Goal: Task Accomplishment & Management: Use online tool/utility

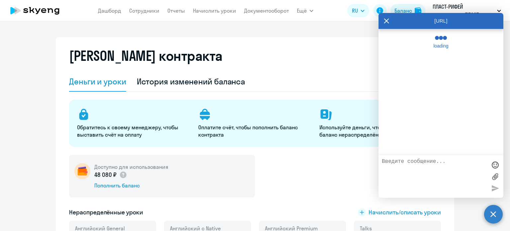
select select "english_adult_not_native_speaker"
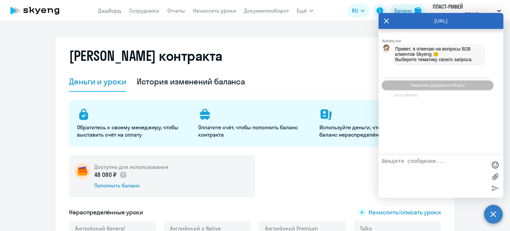
click at [406, 76] on button "Операционное сопровождение" at bounding box center [438, 73] width 112 height 10
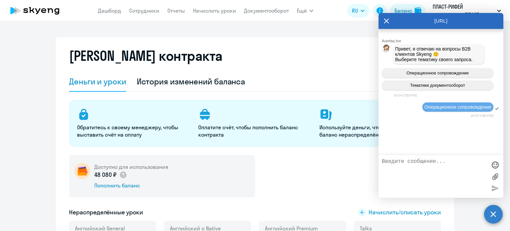
scroll to position [9, 0]
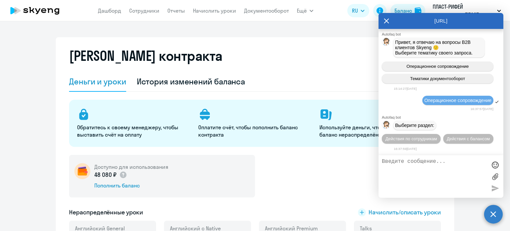
click at [401, 171] on textarea at bounding box center [434, 176] width 105 height 36
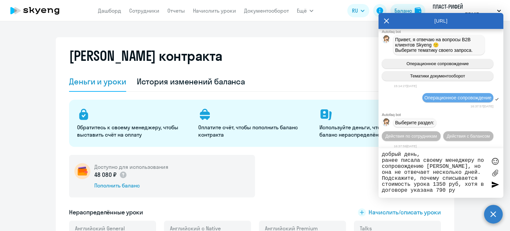
type textarea "добрый день, ранее писала своему менеджеру по сопровождению [PERSON_NAME], но о…"
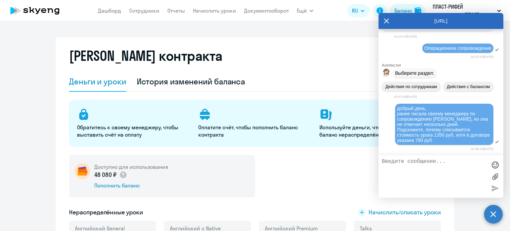
scroll to position [63, 0]
click at [118, 9] on link "Дашборд" at bounding box center [109, 10] width 23 height 7
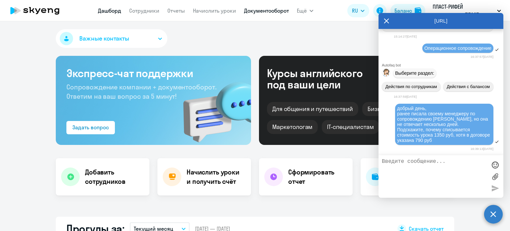
click at [259, 13] on link "Документооборот" at bounding box center [266, 10] width 45 height 7
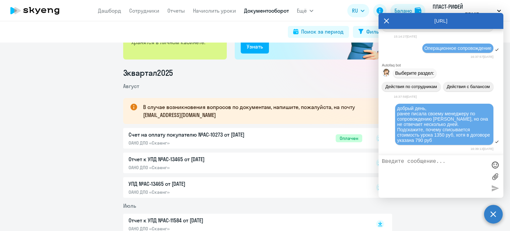
scroll to position [100, 0]
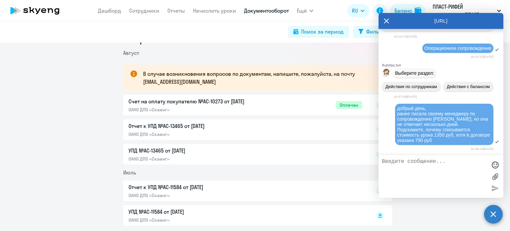
click at [149, 134] on p "ОАНО ДПО «Скаенг»" at bounding box center [198, 134] width 139 height 6
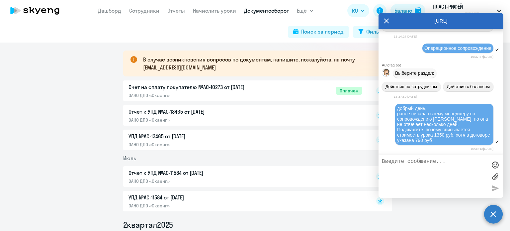
scroll to position [133, 0]
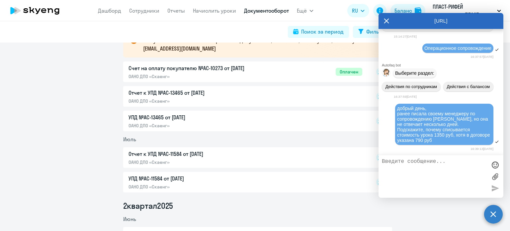
click at [201, 121] on p "УПД №AC-13465 от [DATE]" at bounding box center [198, 117] width 139 height 8
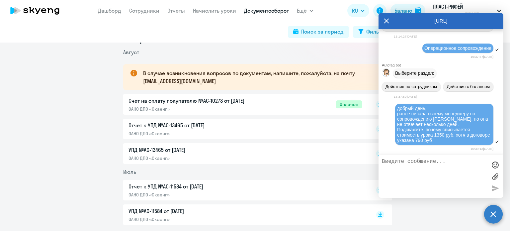
scroll to position [100, 0]
click at [133, 151] on p "УПД №AC-13465 от [DATE]" at bounding box center [198, 150] width 139 height 8
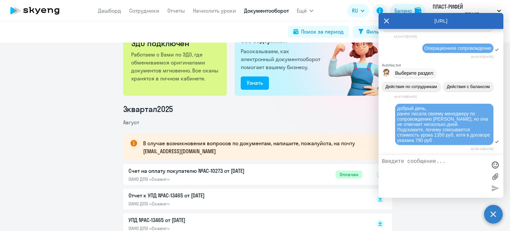
scroll to position [0, 0]
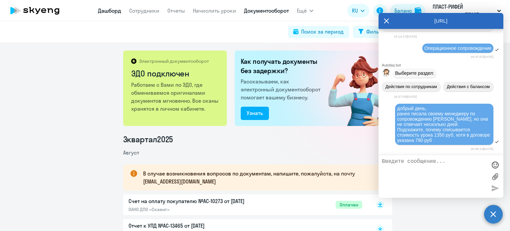
click at [98, 7] on link "Дашборд" at bounding box center [109, 10] width 23 height 7
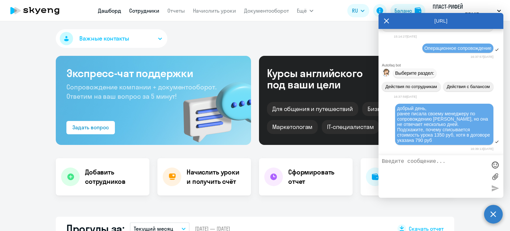
click at [138, 9] on link "Сотрудники" at bounding box center [144, 10] width 30 height 7
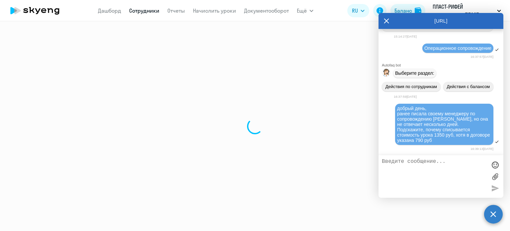
select select "30"
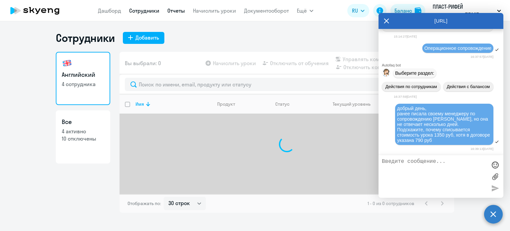
click at [176, 13] on link "Отчеты" at bounding box center [176, 10] width 18 height 7
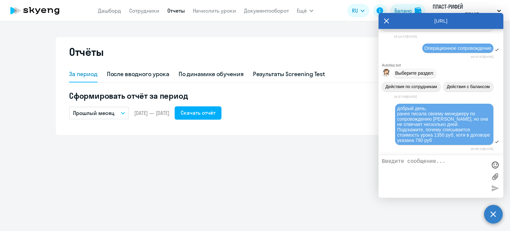
click at [386, 23] on icon at bounding box center [386, 21] width 5 height 16
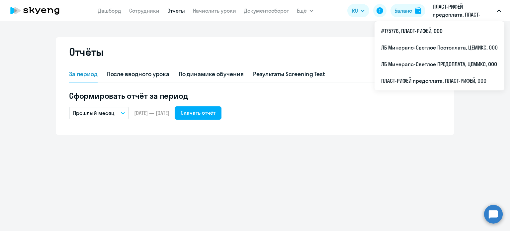
click at [441, 13] on p "ПЛАСТ-РИФЕЙ предоплата, ПЛАСТ-РИФЕЙ, ООО" at bounding box center [464, 11] width 62 height 16
click at [448, 15] on p "ПЛАСТ-РИФЕЙ предоплата, ПЛАСТ-РИФЕЙ, ООО" at bounding box center [464, 11] width 62 height 16
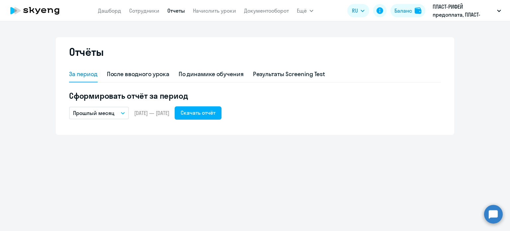
click at [448, 15] on p "ПЛАСТ-РИФЕЙ предоплата, ПЛАСТ-РИФЕЙ, ООО" at bounding box center [464, 11] width 62 height 16
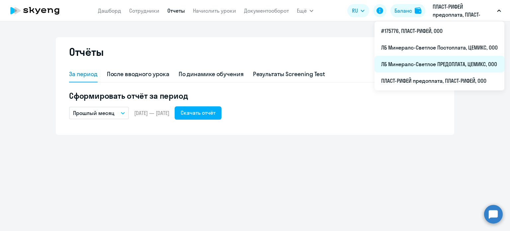
click at [439, 63] on li "ЛБ Минералс-Светлое ПРЕДОПЛАТА, ЦЕМИКС, ООО" at bounding box center [440, 64] width 130 height 17
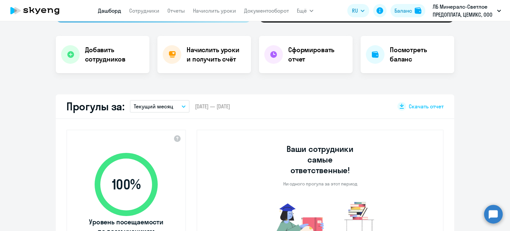
scroll to position [133, 0]
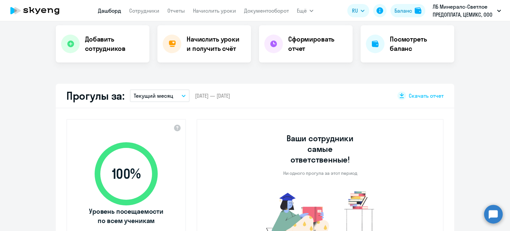
select select "30"
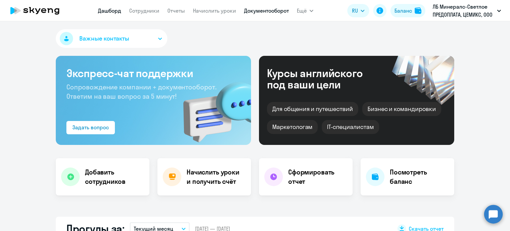
click at [266, 10] on link "Документооборот" at bounding box center [266, 10] width 45 height 7
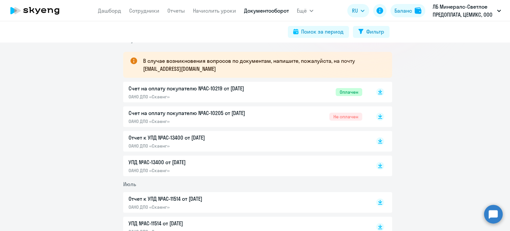
scroll to position [133, 0]
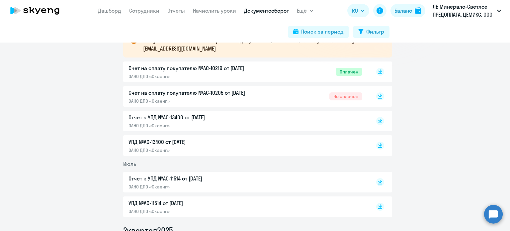
click at [183, 71] on p "Счет на оплату покупателю №AC-10219 от [DATE]" at bounding box center [198, 68] width 139 height 8
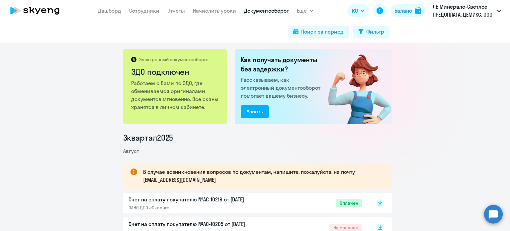
scroll to position [0, 0]
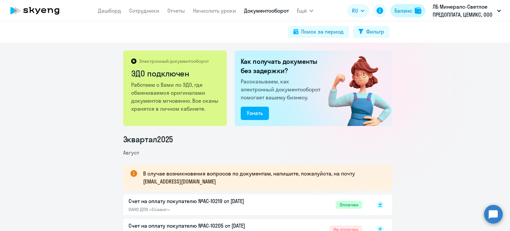
click at [406, 10] on div "Баланс" at bounding box center [403, 11] width 18 height 8
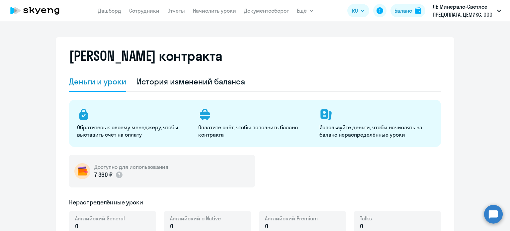
select select "english_adult_not_native_speaker"
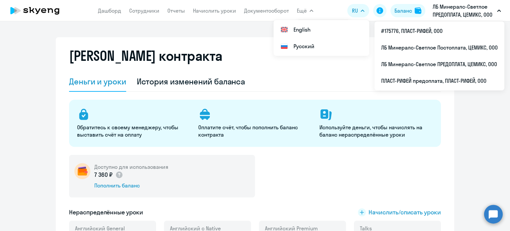
click at [439, 12] on p "ЛБ Минералс-Светлое ПРЕДОПЛАТА, ЦЕМИКС, ООО" at bounding box center [464, 11] width 62 height 16
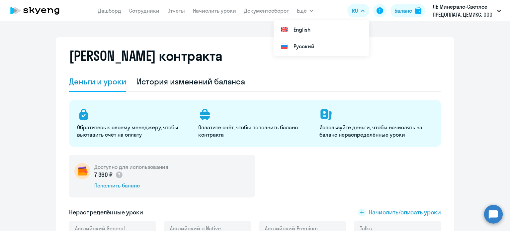
drag, startPoint x: 101, startPoint y: 12, endPoint x: 105, endPoint y: 14, distance: 5.1
click at [101, 12] on link "Дашборд" at bounding box center [109, 10] width 23 height 7
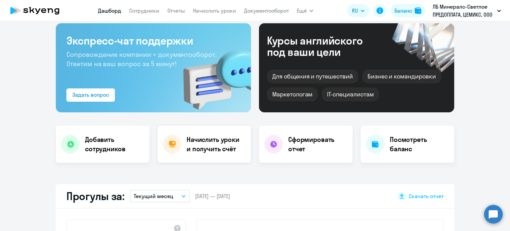
scroll to position [133, 0]
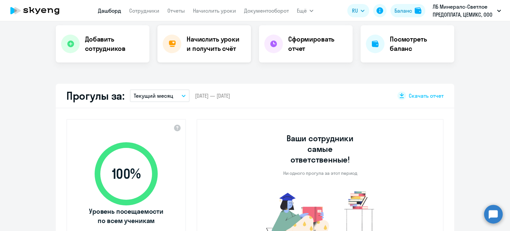
select select "30"
click at [387, 47] on div "Посмотреть баланс" at bounding box center [408, 43] width 94 height 37
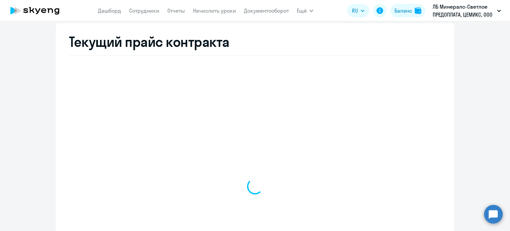
scroll to position [253, 0]
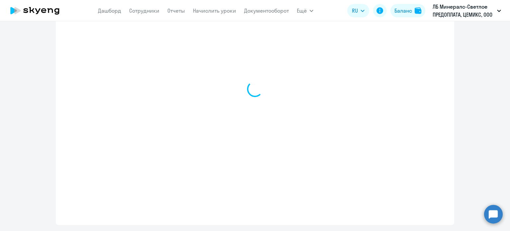
select select "english_adult_not_native_speaker"
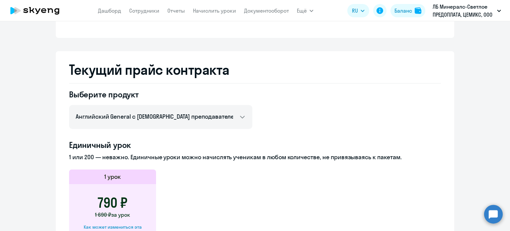
scroll to position [219, 0]
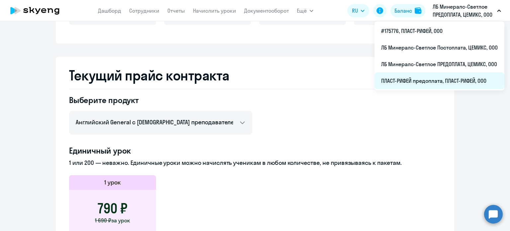
click at [410, 81] on li "ПЛАСТ-РИФЕЙ предоплата, ПЛАСТ-РИФЕЙ, ООО" at bounding box center [440, 80] width 130 height 17
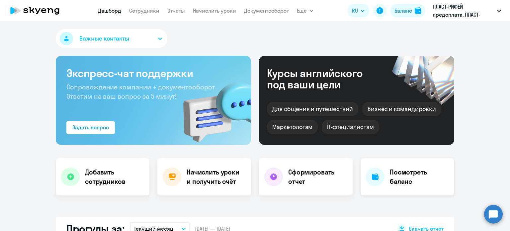
select select "30"
click at [420, 182] on h4 "Посмотреть баланс" at bounding box center [419, 176] width 59 height 19
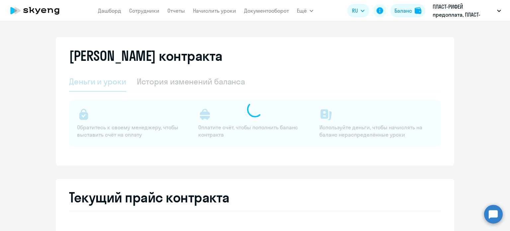
select select "english_adult_not_native_speaker"
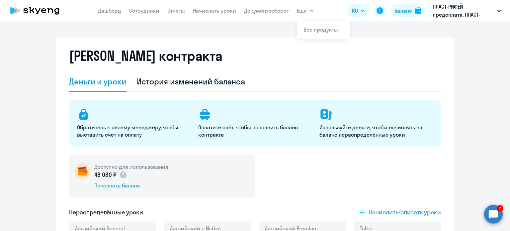
click at [498, 210] on circle at bounding box center [493, 214] width 19 height 19
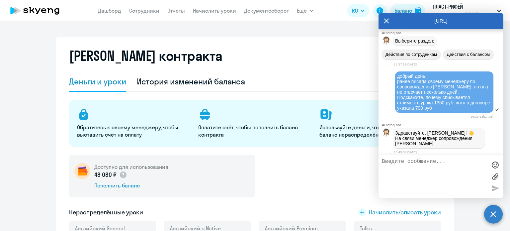
scroll to position [138, 0]
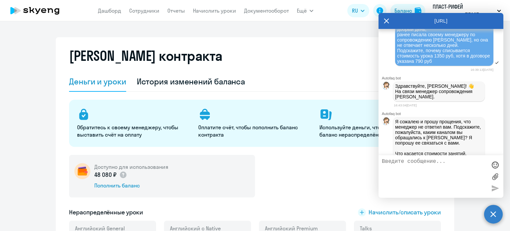
click at [412, 166] on textarea at bounding box center [434, 176] width 105 height 36
type textarea "ну проверьте Пласт-Рифей"
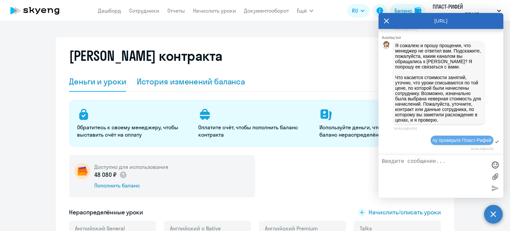
click at [182, 85] on div "История изменений баланса" at bounding box center [191, 81] width 109 height 11
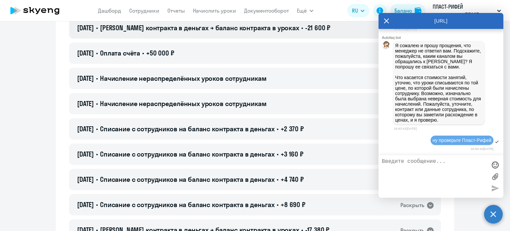
scroll to position [0, 0]
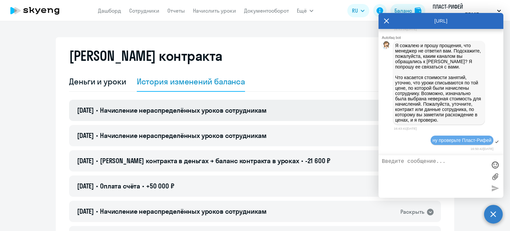
click at [202, 109] on span "Начисление нераспределённых уроков сотрудникам" at bounding box center [183, 110] width 167 height 8
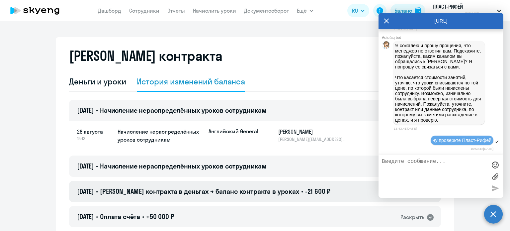
click at [175, 194] on span "[PERSON_NAME] контракта в деньгах → баланс контракта в уроках" at bounding box center [199, 191] width 199 height 8
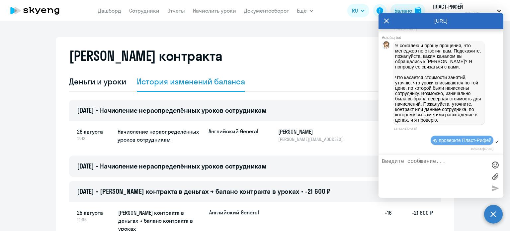
scroll to position [33, 0]
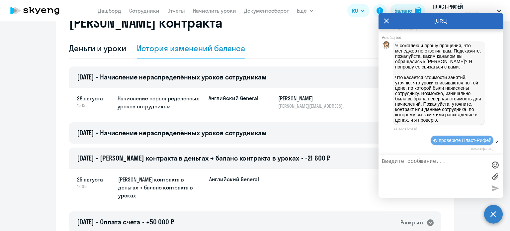
click at [385, 21] on icon at bounding box center [386, 21] width 5 height 16
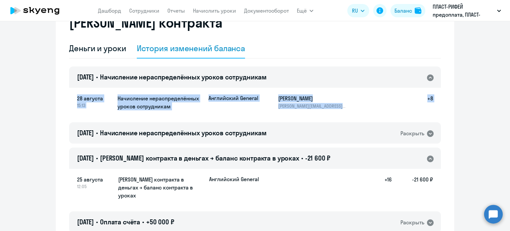
drag, startPoint x: 35, startPoint y: 61, endPoint x: 90, endPoint y: 154, distance: 107.9
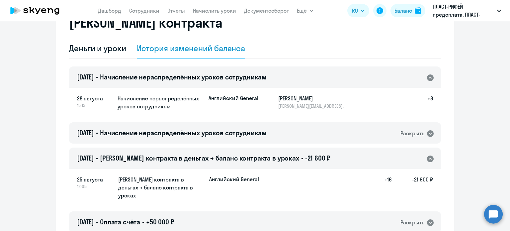
click at [498, 211] on circle at bounding box center [493, 214] width 19 height 19
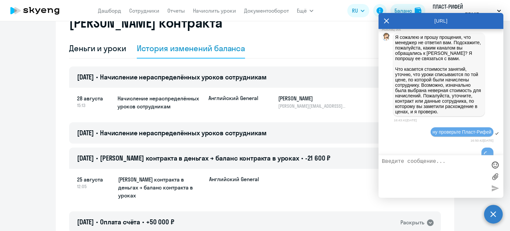
scroll to position [249, 0]
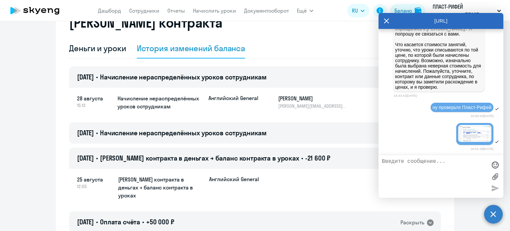
click at [385, 19] on icon at bounding box center [386, 21] width 5 height 16
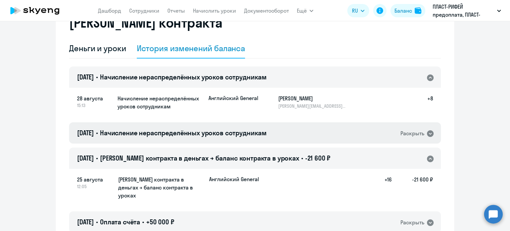
click at [243, 133] on span "Начисление нераспределённых уроков сотрудникам" at bounding box center [183, 133] width 167 height 8
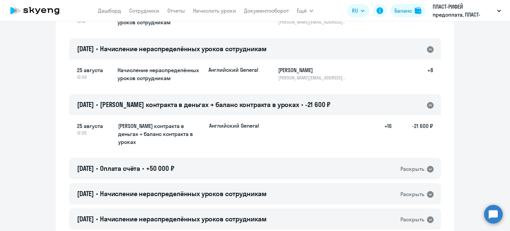
scroll to position [133, 0]
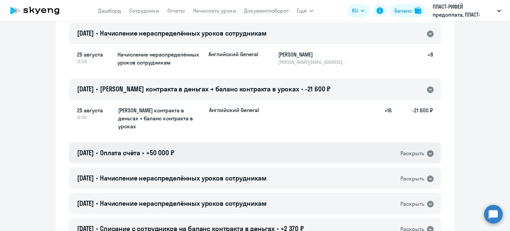
click at [231, 142] on div "[DATE] • Оплата счёта • +50 000 ₽ Раскрыть" at bounding box center [255, 152] width 372 height 21
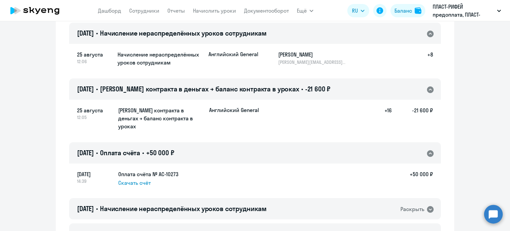
scroll to position [199, 0]
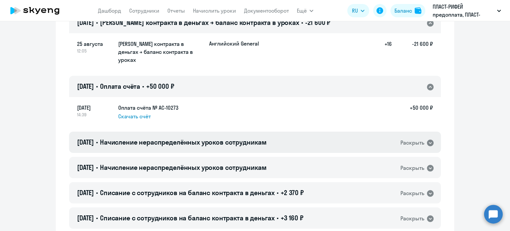
click at [230, 138] on span "Начисление нераспределённых уроков сотрудникам" at bounding box center [183, 142] width 167 height 8
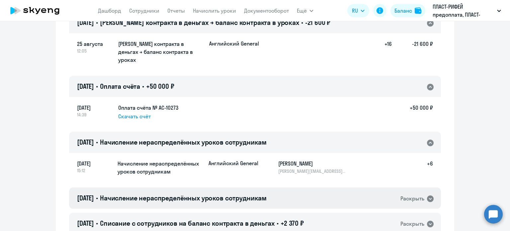
click at [236, 194] on span "Начисление нераспределённых уроков сотрудникам" at bounding box center [183, 198] width 167 height 8
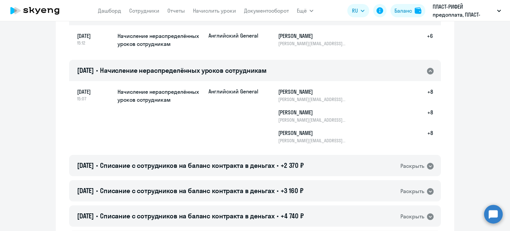
scroll to position [332, 0]
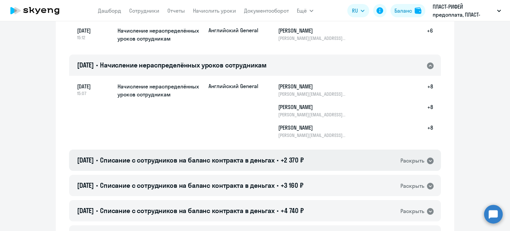
click at [239, 156] on span "Списание с сотрудников на баланс контракта в деньгах" at bounding box center [187, 160] width 175 height 8
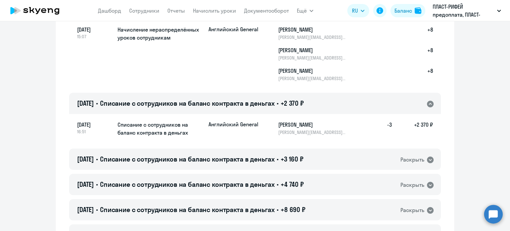
scroll to position [398, 0]
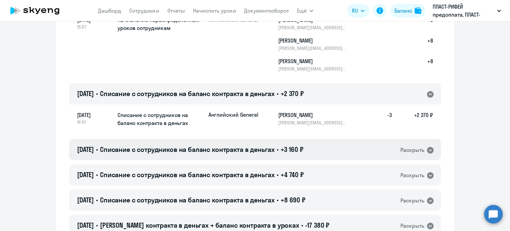
click at [246, 145] on span "Списание с сотрудников на баланс контракта в деньгах" at bounding box center [187, 149] width 175 height 8
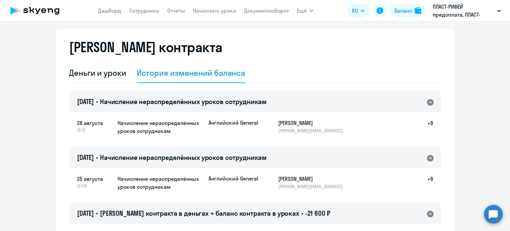
scroll to position [0, 0]
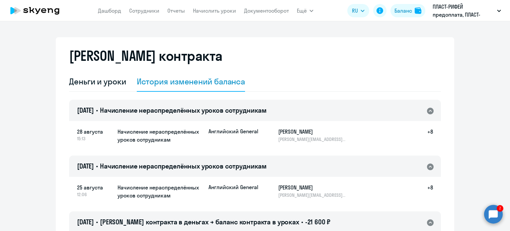
click at [494, 216] on circle at bounding box center [493, 214] width 19 height 19
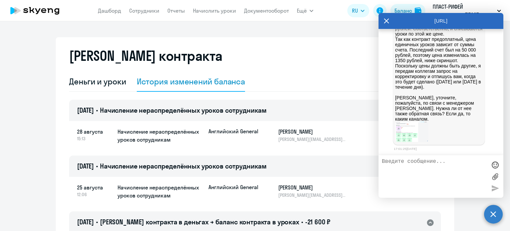
scroll to position [471, 0]
click at [403, 131] on img at bounding box center [411, 132] width 33 height 20
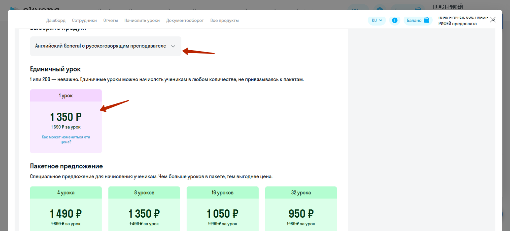
drag, startPoint x: 496, startPoint y: 18, endPoint x: 488, endPoint y: 29, distance: 12.9
click at [495, 18] on button "Close" at bounding box center [492, 19] width 15 height 11
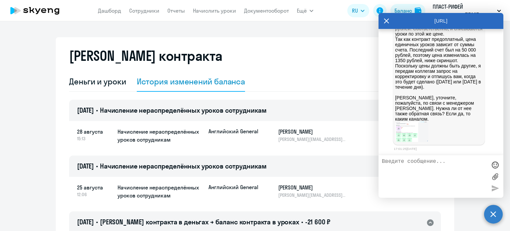
click at [425, 162] on textarea at bounding box center [434, 176] width 105 height 36
type textarea "n"
type textarea "п"
type textarea "П"
type textarea "Ь"
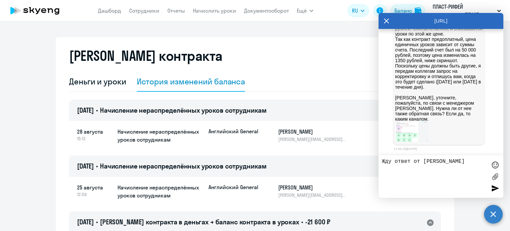
type textarea "Жду ответ от [PERSON_NAME]"
click at [497, 187] on div at bounding box center [495, 188] width 10 height 10
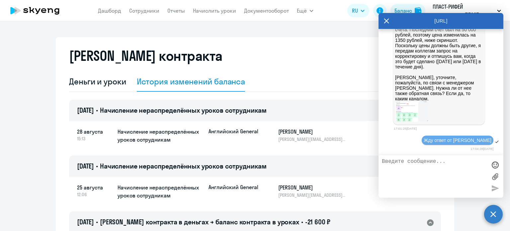
click at [387, 19] on icon at bounding box center [386, 21] width 5 height 16
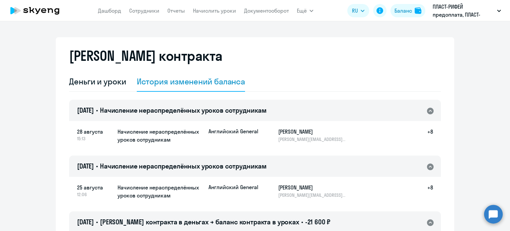
click at [493, 215] on circle at bounding box center [493, 214] width 19 height 19
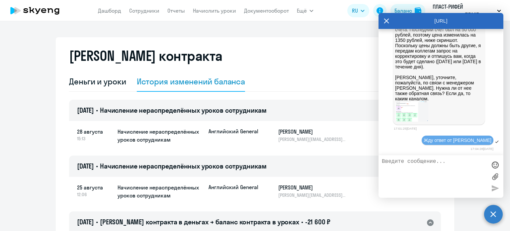
scroll to position [0, 0]
click at [428, 170] on textarea at bounding box center [434, 176] width 105 height 36
type textarea "н"
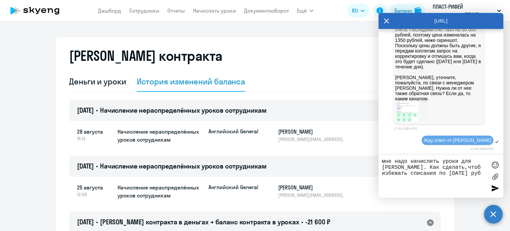
type textarea "мне надо начислить уроки для [PERSON_NAME]. Как сделать,чтоб избежать списания …"
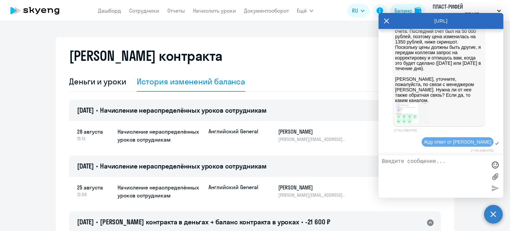
scroll to position [472, 0]
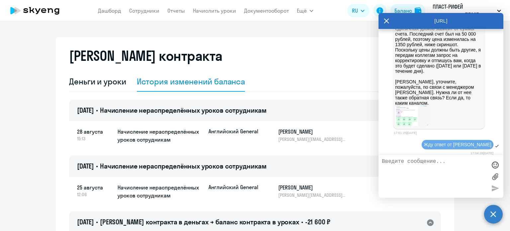
click at [384, 23] on icon at bounding box center [386, 21] width 5 height 5
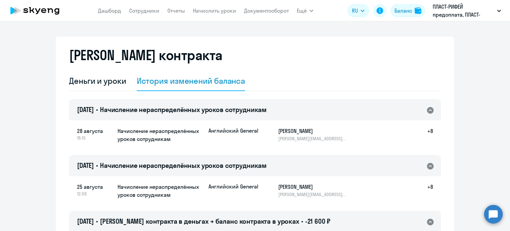
scroll to position [0, 0]
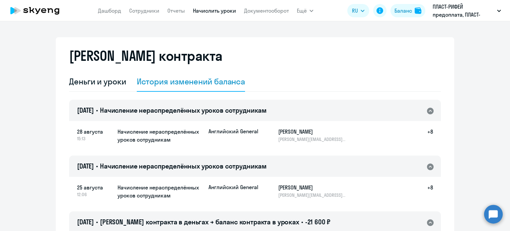
click at [218, 10] on link "Начислить уроки" at bounding box center [214, 10] width 43 height 7
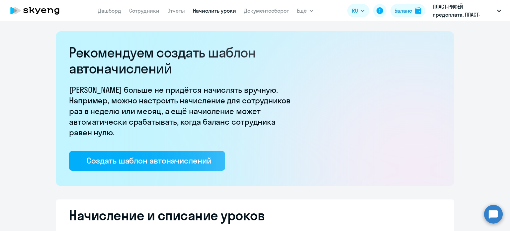
select select "10"
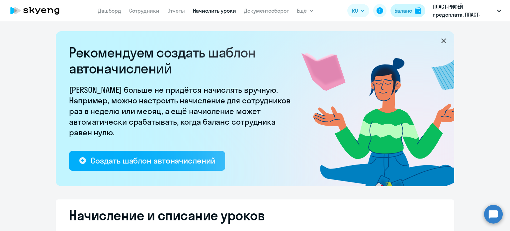
click at [408, 13] on div "Баланс" at bounding box center [403, 11] width 18 height 8
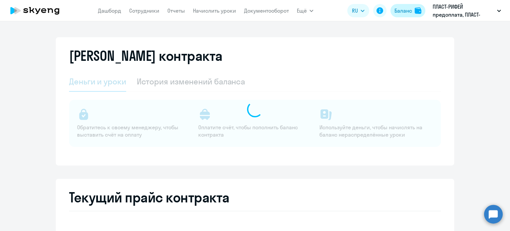
select select "english_adult_not_native_speaker"
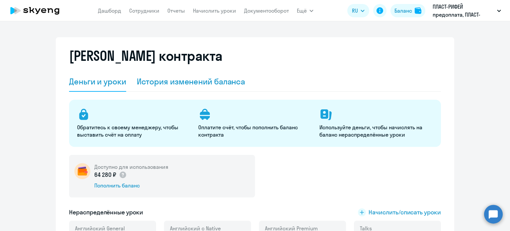
click at [210, 78] on div "История изменений баланса" at bounding box center [191, 81] width 109 height 11
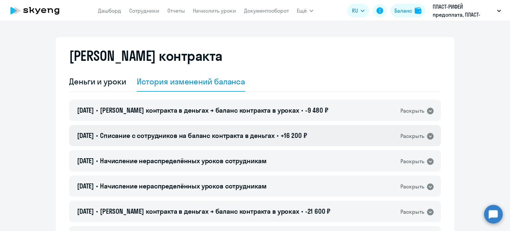
click at [242, 136] on span "Списание с сотрудников на баланс контракта в деньгах" at bounding box center [187, 135] width 175 height 8
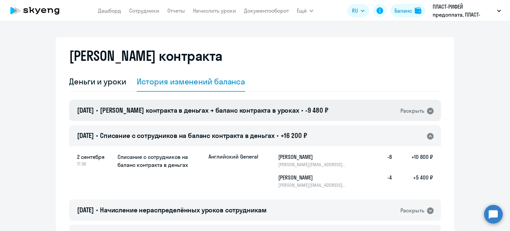
drag, startPoint x: 243, startPoint y: 109, endPoint x: 264, endPoint y: 111, distance: 21.0
click at [243, 109] on span "[PERSON_NAME] контракта в деньгах → баланс контракта в уроках" at bounding box center [199, 110] width 199 height 8
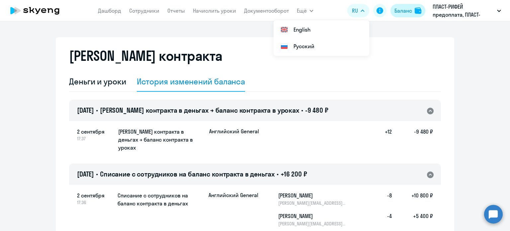
click at [416, 10] on img at bounding box center [418, 10] width 7 height 7
click at [407, 13] on div "Баланс" at bounding box center [403, 11] width 18 height 8
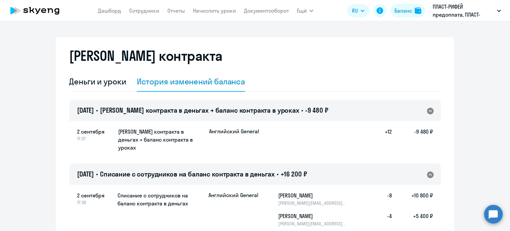
drag, startPoint x: 84, startPoint y: 83, endPoint x: 124, endPoint y: 78, distance: 39.8
click at [84, 83] on div "Деньги и уроки" at bounding box center [97, 81] width 57 height 11
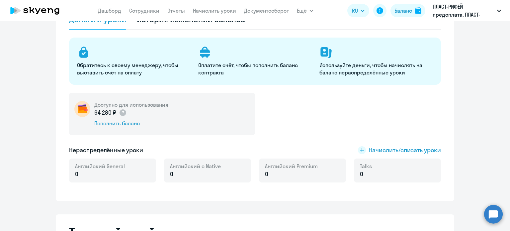
scroll to position [66, 0]
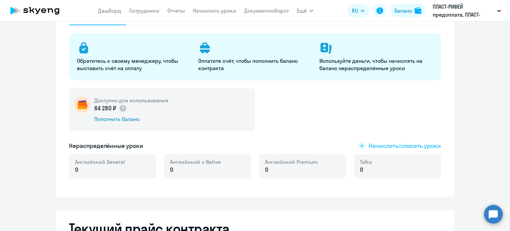
click at [373, 147] on span "Начислить/списать уроки" at bounding box center [405, 145] width 72 height 9
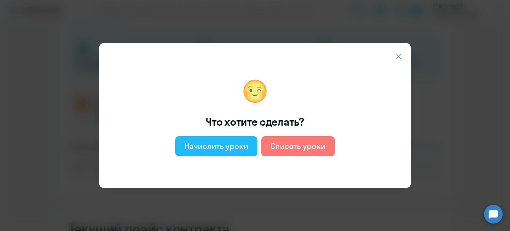
click at [245, 150] on div "Начислить уроки" at bounding box center [216, 145] width 63 height 11
select select "english_adult_not_native_speaker"
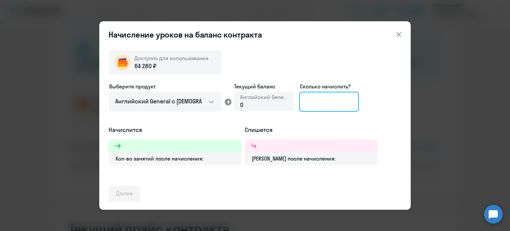
click at [327, 104] on input at bounding box center [329, 102] width 60 height 20
type input "8"
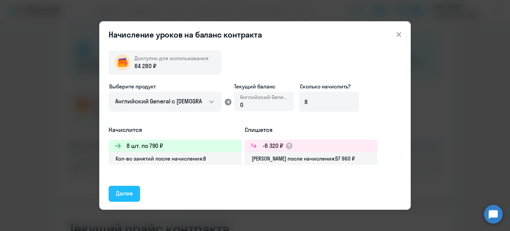
click at [117, 195] on div "Далее" at bounding box center [124, 193] width 17 height 9
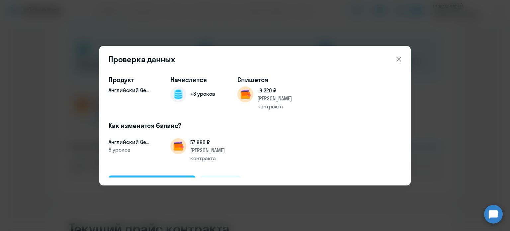
click at [162, 179] on div "Подтвердить и начислить" at bounding box center [152, 183] width 72 height 9
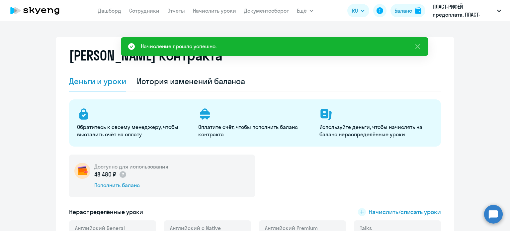
scroll to position [0, 0]
click at [135, 13] on link "Сотрудники" at bounding box center [144, 10] width 30 height 7
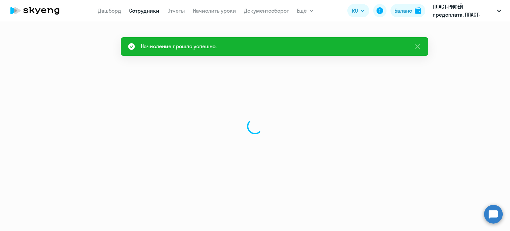
select select "30"
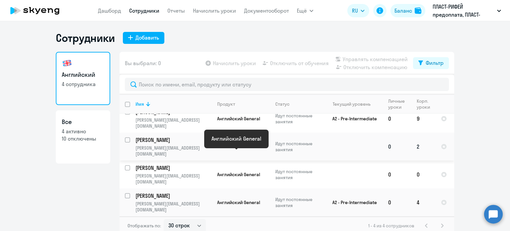
scroll to position [10, 0]
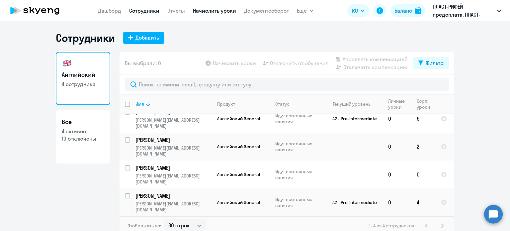
click at [215, 12] on link "Начислить уроки" at bounding box center [214, 10] width 43 height 7
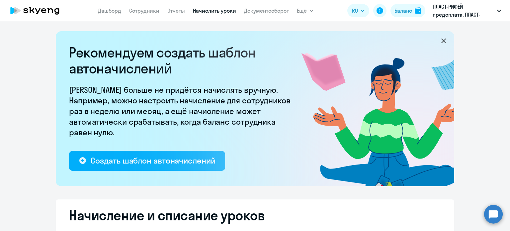
select select "10"
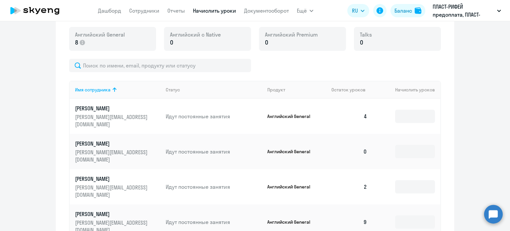
scroll to position [266, 0]
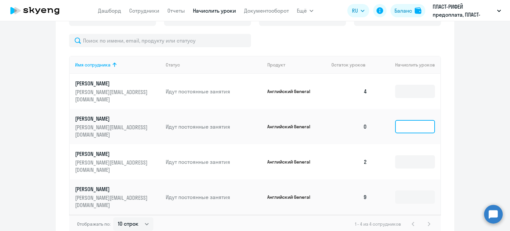
click at [409, 125] on input at bounding box center [415, 126] width 40 height 13
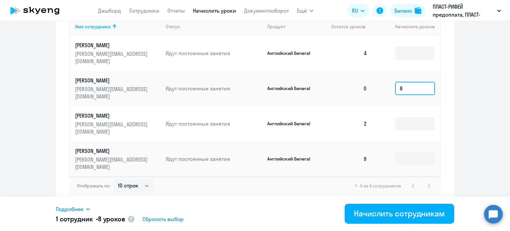
scroll to position [305, 0]
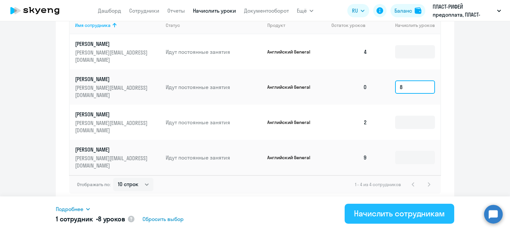
type input "8"
click at [362, 216] on div "Начислить сотрудникам" at bounding box center [399, 213] width 91 height 11
